Goal: Transaction & Acquisition: Subscribe to service/newsletter

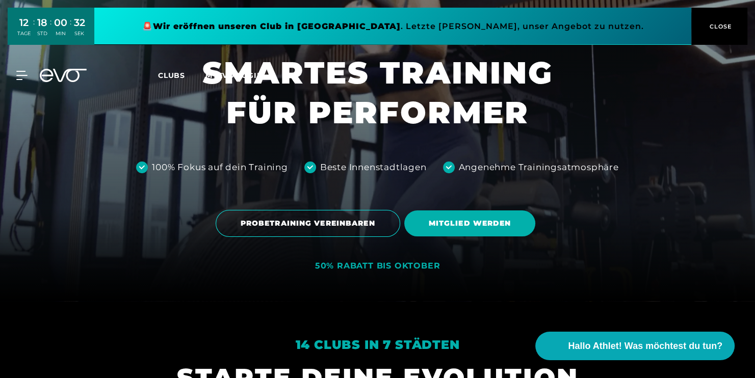
scroll to position [102, 0]
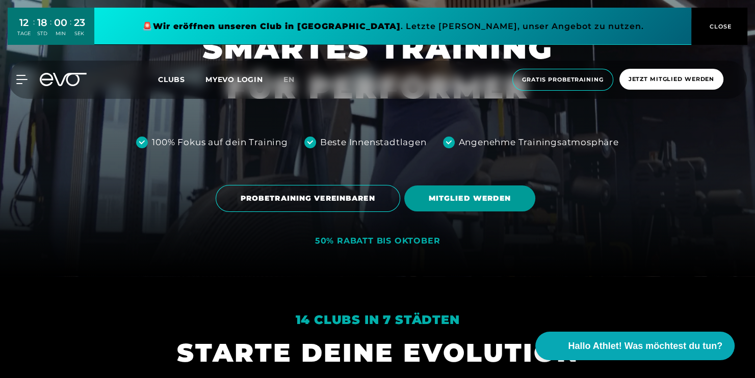
click at [487, 202] on span "MITGLIED WERDEN" at bounding box center [470, 198] width 83 height 11
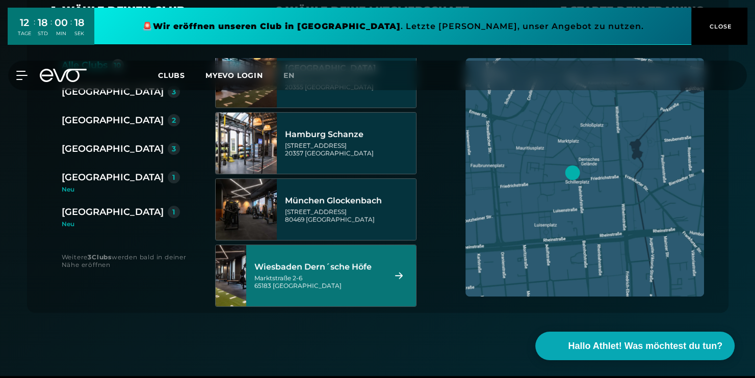
scroll to position [426, 0]
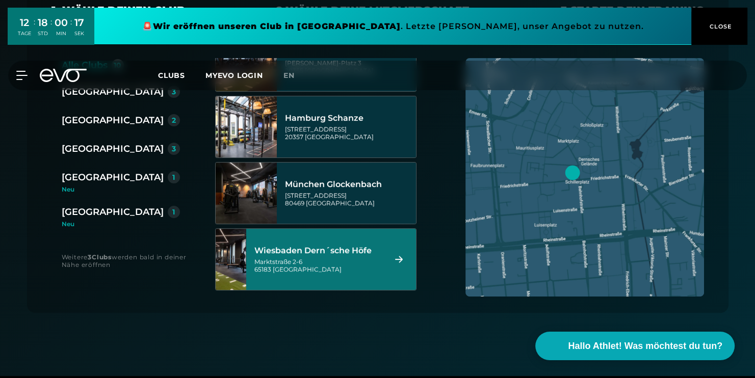
click at [326, 253] on div "Wiesbaden Dern´sche Höfe" at bounding box center [318, 251] width 128 height 10
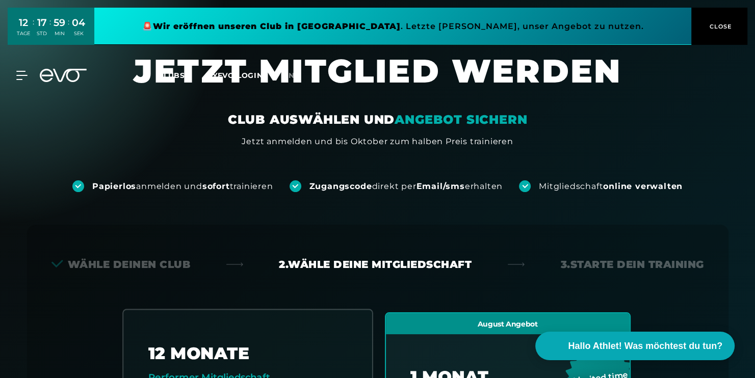
scroll to position [0, 0]
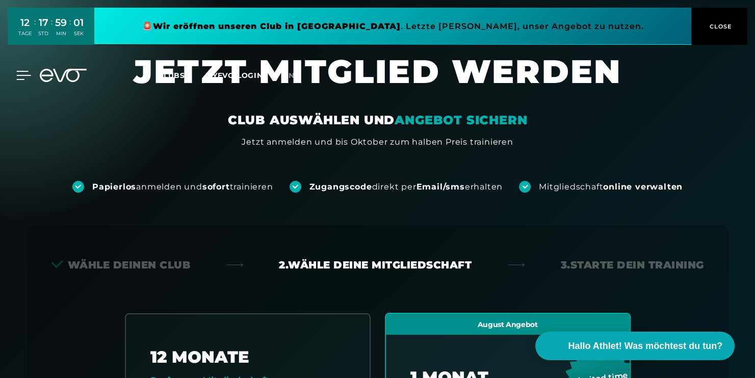
click at [20, 78] on icon at bounding box center [23, 75] width 15 height 9
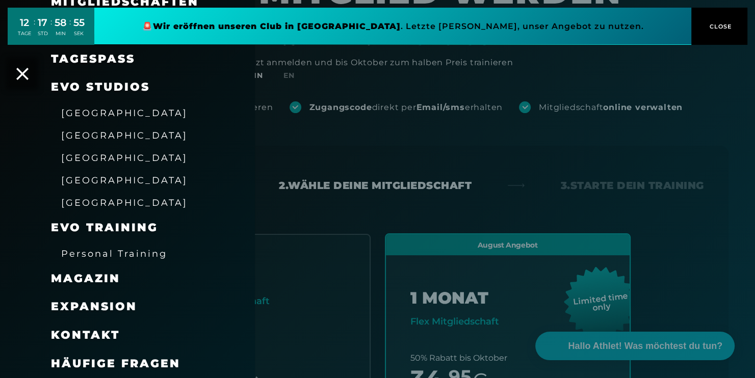
scroll to position [102, 0]
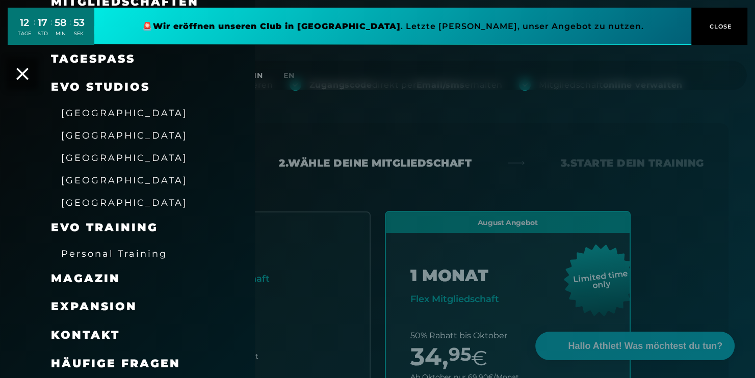
click at [104, 231] on span "EVO Training" at bounding box center [104, 228] width 107 height 14
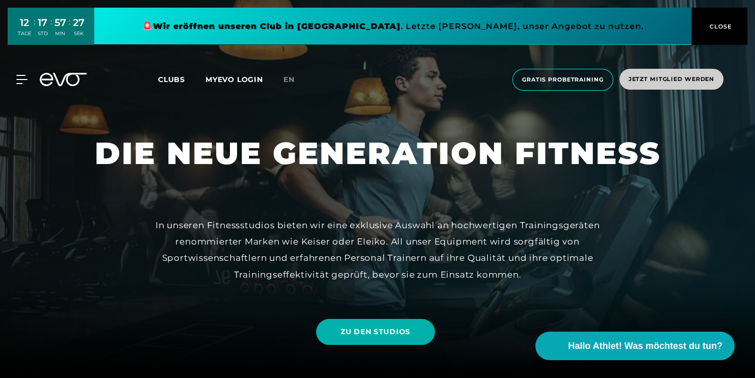
click at [682, 84] on span "Jetzt Mitglied werden" at bounding box center [672, 79] width 104 height 21
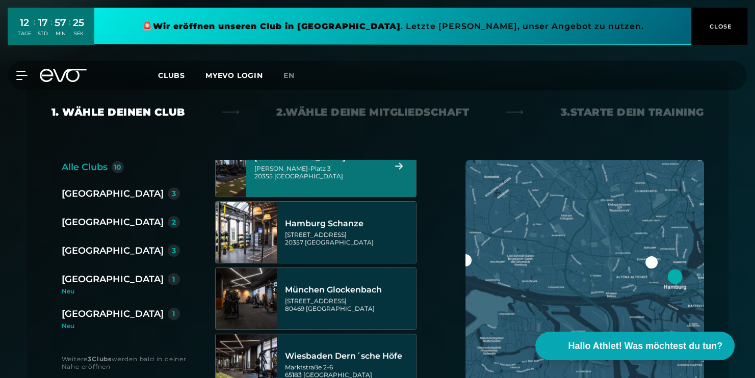
scroll to position [426, 0]
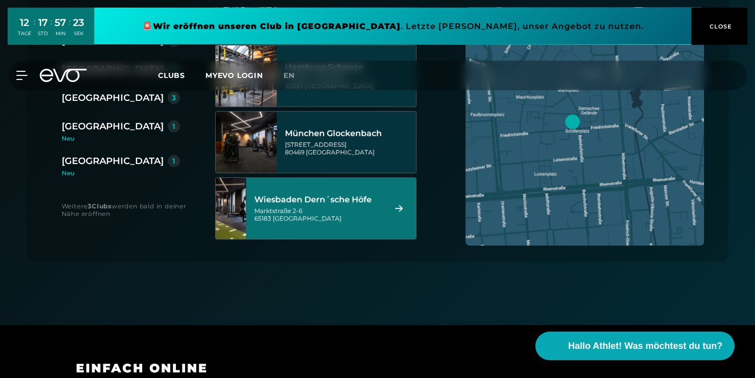
click at [333, 229] on div "[GEOGRAPHIC_DATA] Dern´sche [STREET_ADDRESS]" at bounding box center [331, 208] width 170 height 61
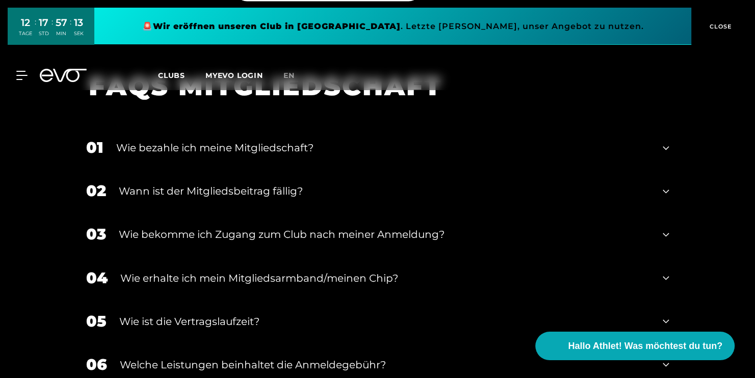
scroll to position [1653, 0]
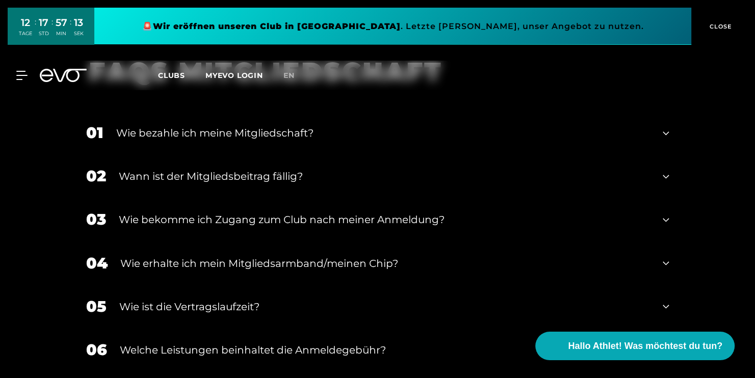
click at [230, 125] on div "Wie bezahle ich meine Mitgliedschaft?" at bounding box center [383, 132] width 534 height 15
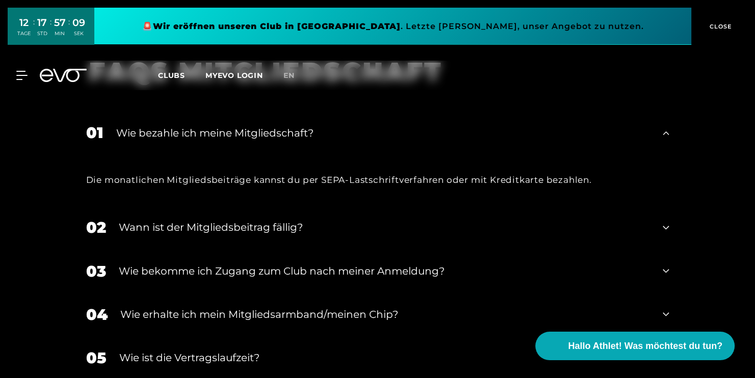
click at [324, 220] on div "Wann ist der Mitgliedsbeitrag fällig?" at bounding box center [385, 227] width 532 height 15
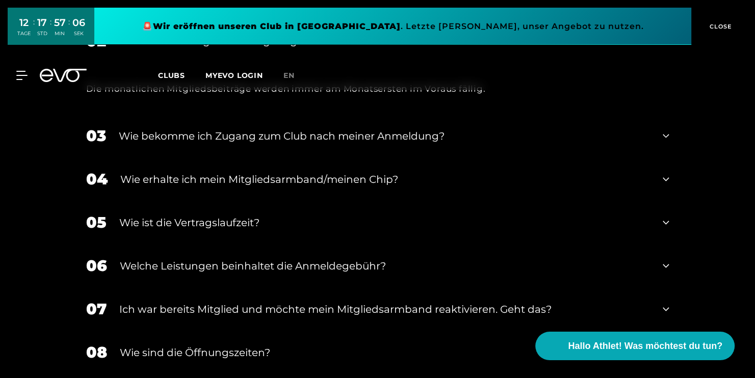
scroll to position [1857, 0]
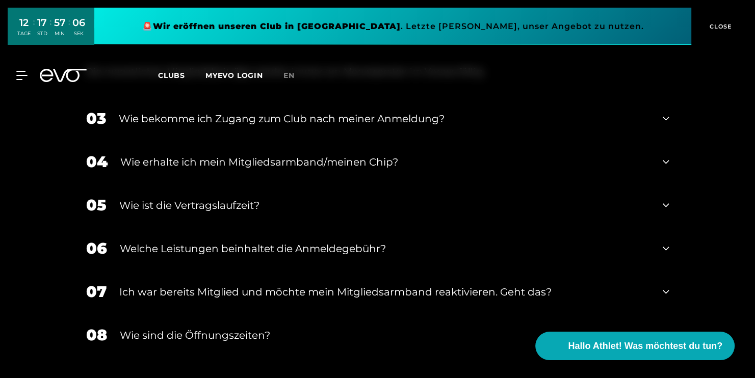
click at [305, 197] on div "Wie ist die Vertragslaufzeit?" at bounding box center [384, 204] width 531 height 15
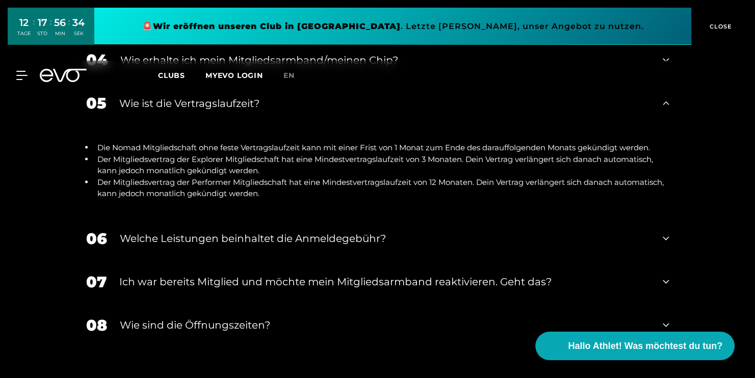
scroll to position [1959, 0]
click at [422, 217] on div "06 Welche Leistungen beinhaltet die Anmeldegebühr?" at bounding box center [378, 238] width 604 height 43
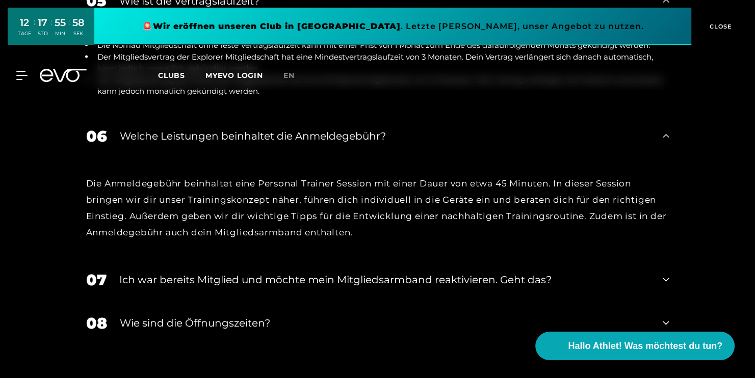
scroll to position [2111, 0]
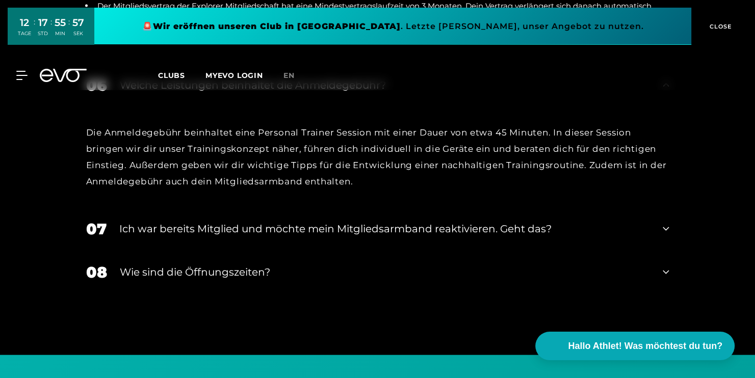
click at [308, 265] on div "Wie sind die Öffnungszeiten?" at bounding box center [385, 272] width 531 height 15
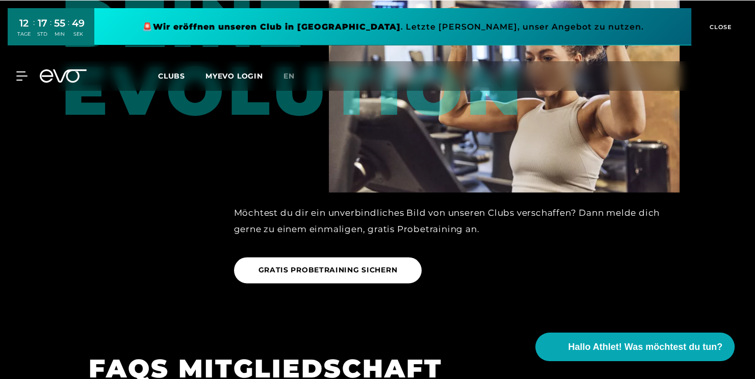
scroll to position [1347, 0]
